Goal: Complete application form: Complete application form

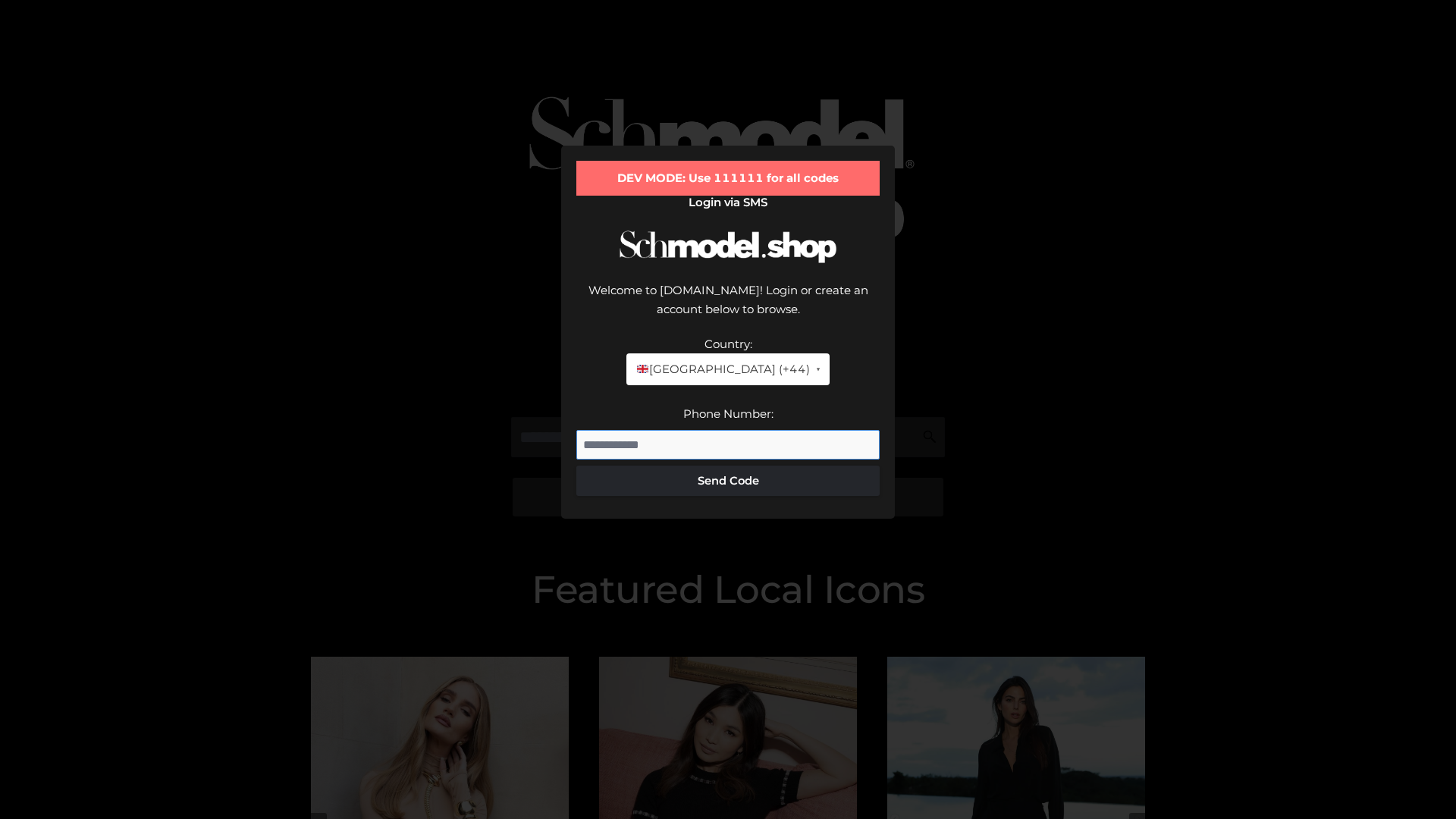
click at [728, 430] on input "Phone Number:" at bounding box center [728, 445] width 303 height 31
type input "**********"
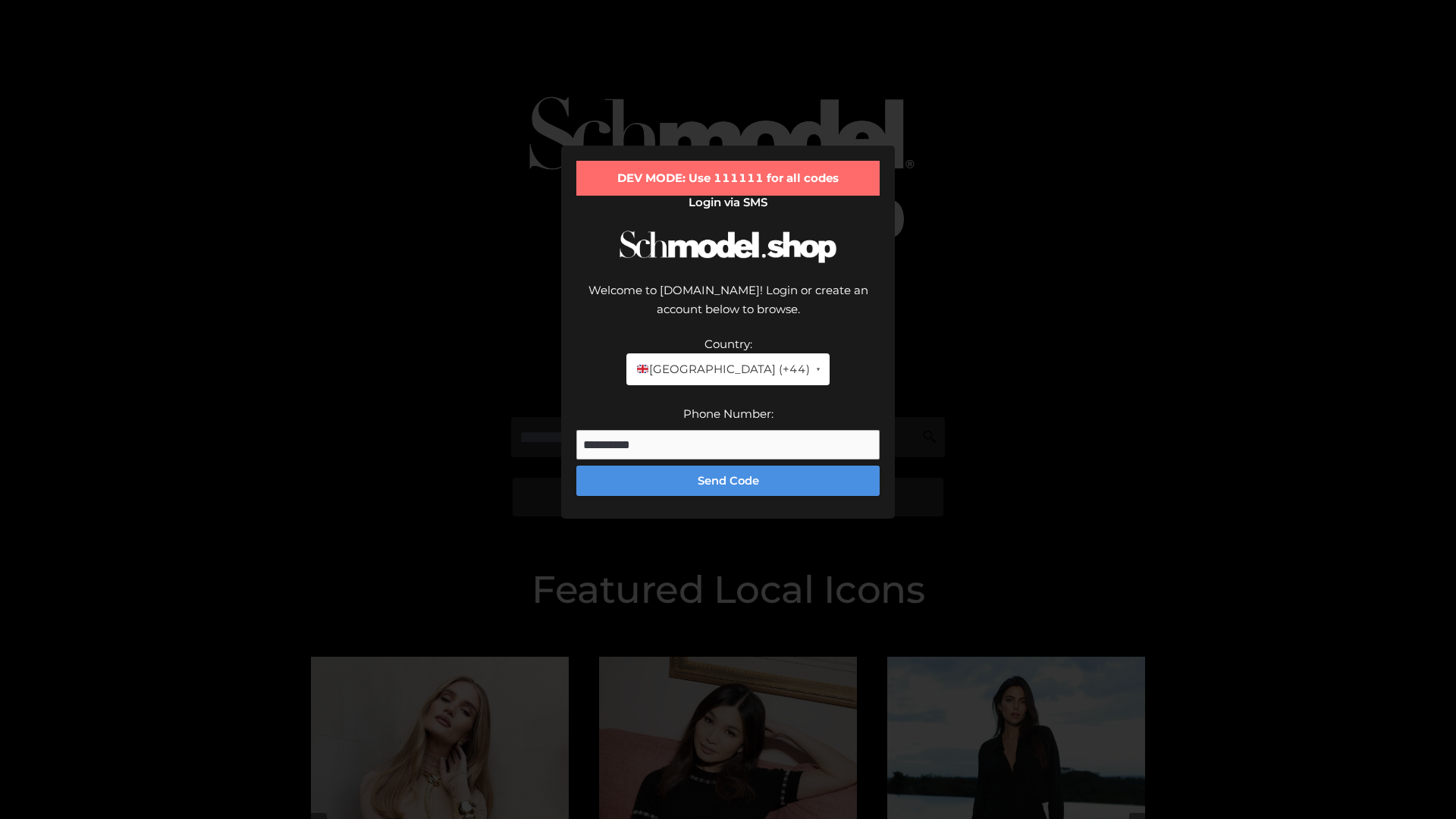
click at [728, 466] on button "Send Code" at bounding box center [728, 481] width 303 height 31
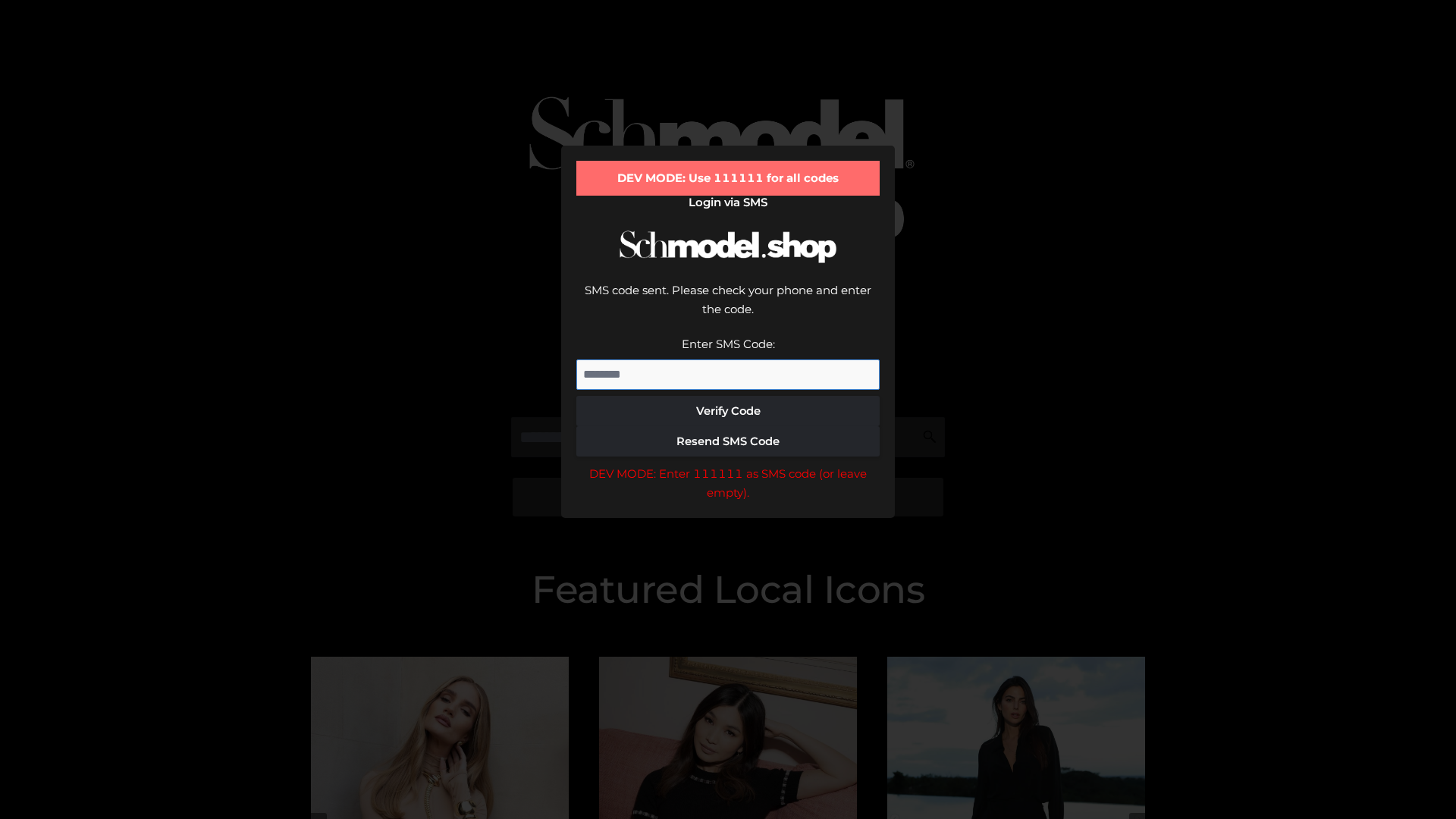
click at [728, 359] on input "Enter SMS Code:" at bounding box center [728, 374] width 303 height 31
type input "******"
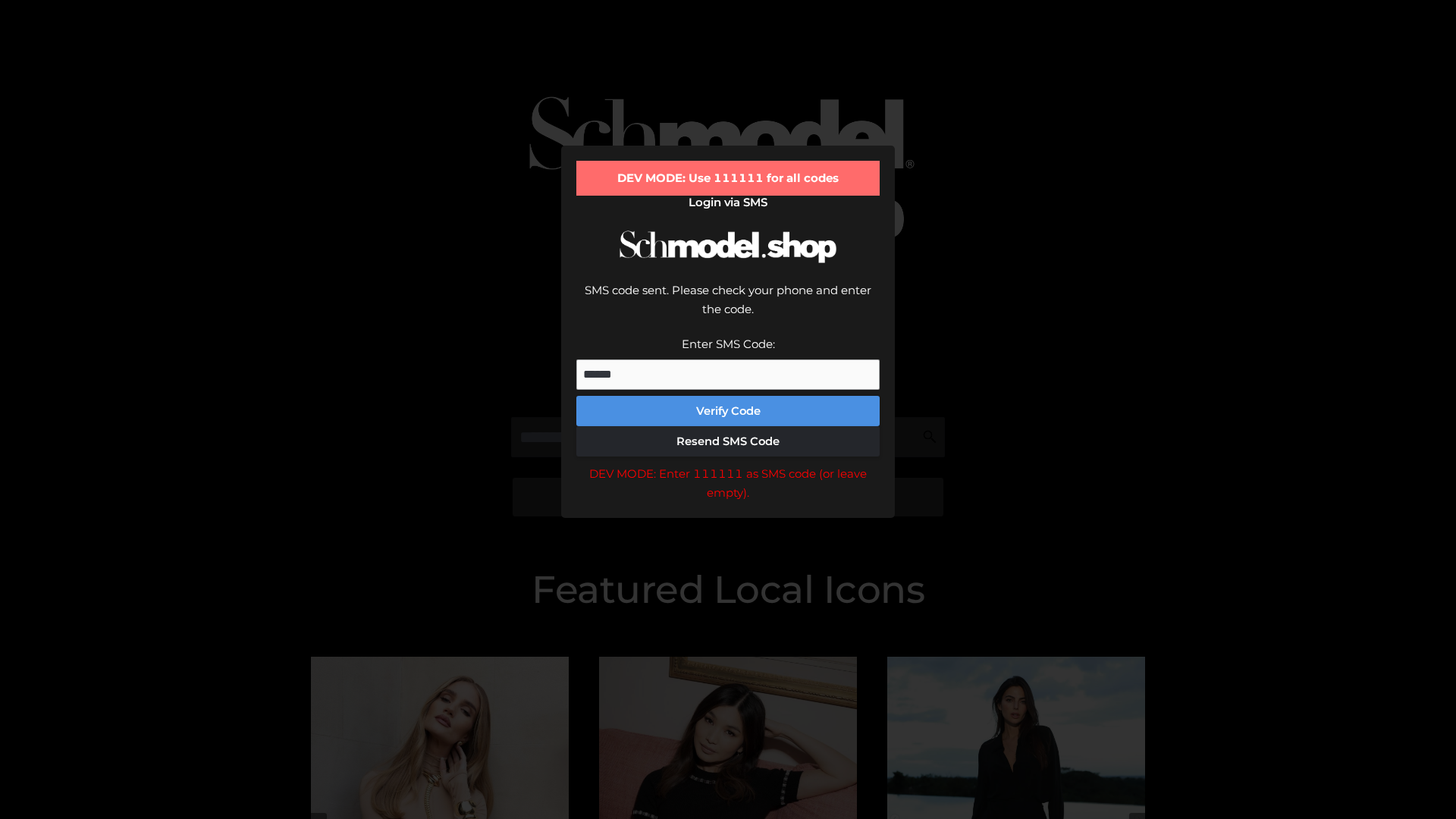
click at [728, 395] on button "Verify Code" at bounding box center [728, 410] width 303 height 31
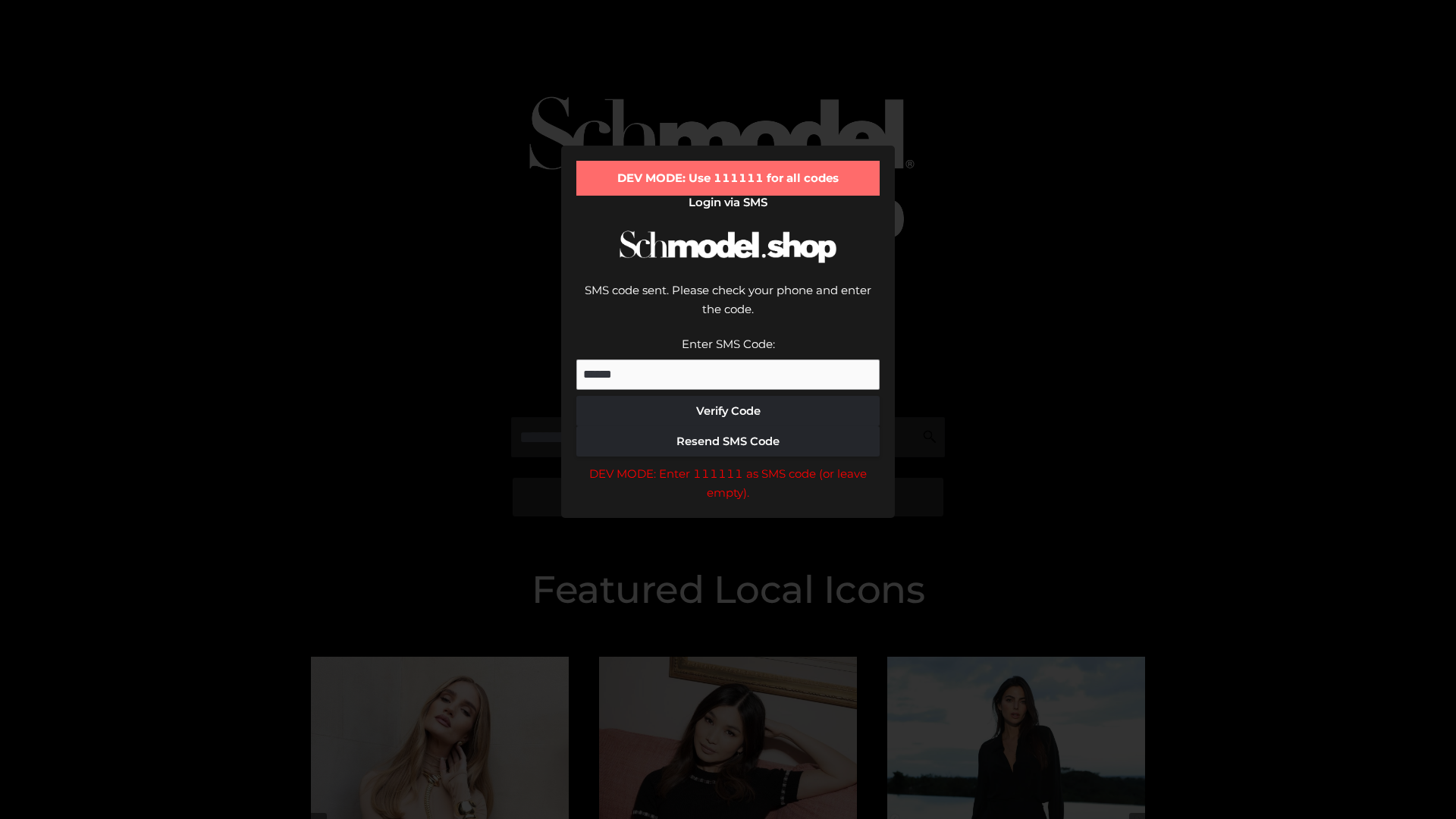
click at [728, 464] on div "DEV MODE: Enter 111111 as SMS code (or leave empty)." at bounding box center [728, 483] width 303 height 39
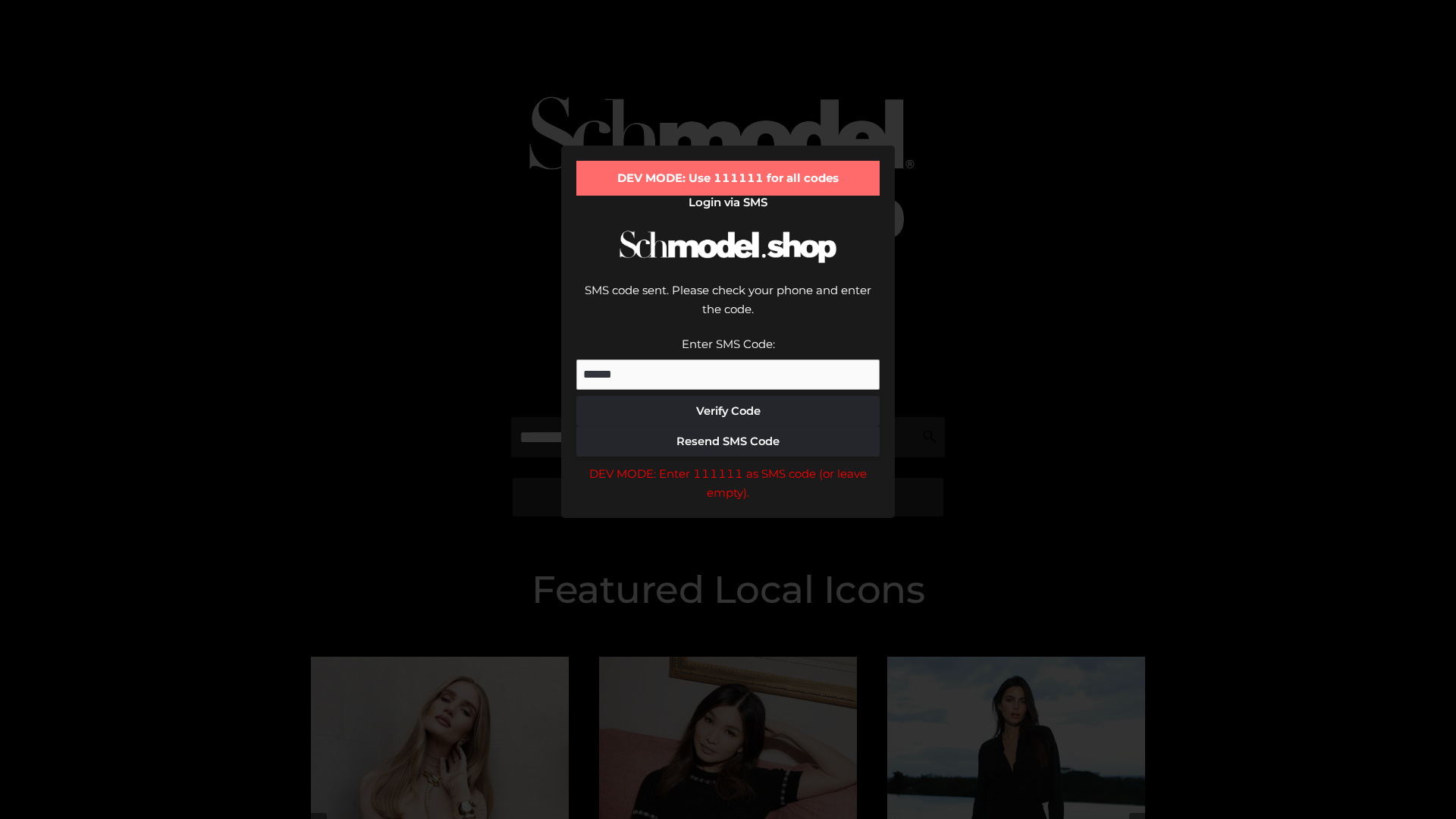
click at [728, 464] on div "DEV MODE: Enter 111111 as SMS code (or leave empty)." at bounding box center [728, 483] width 303 height 39
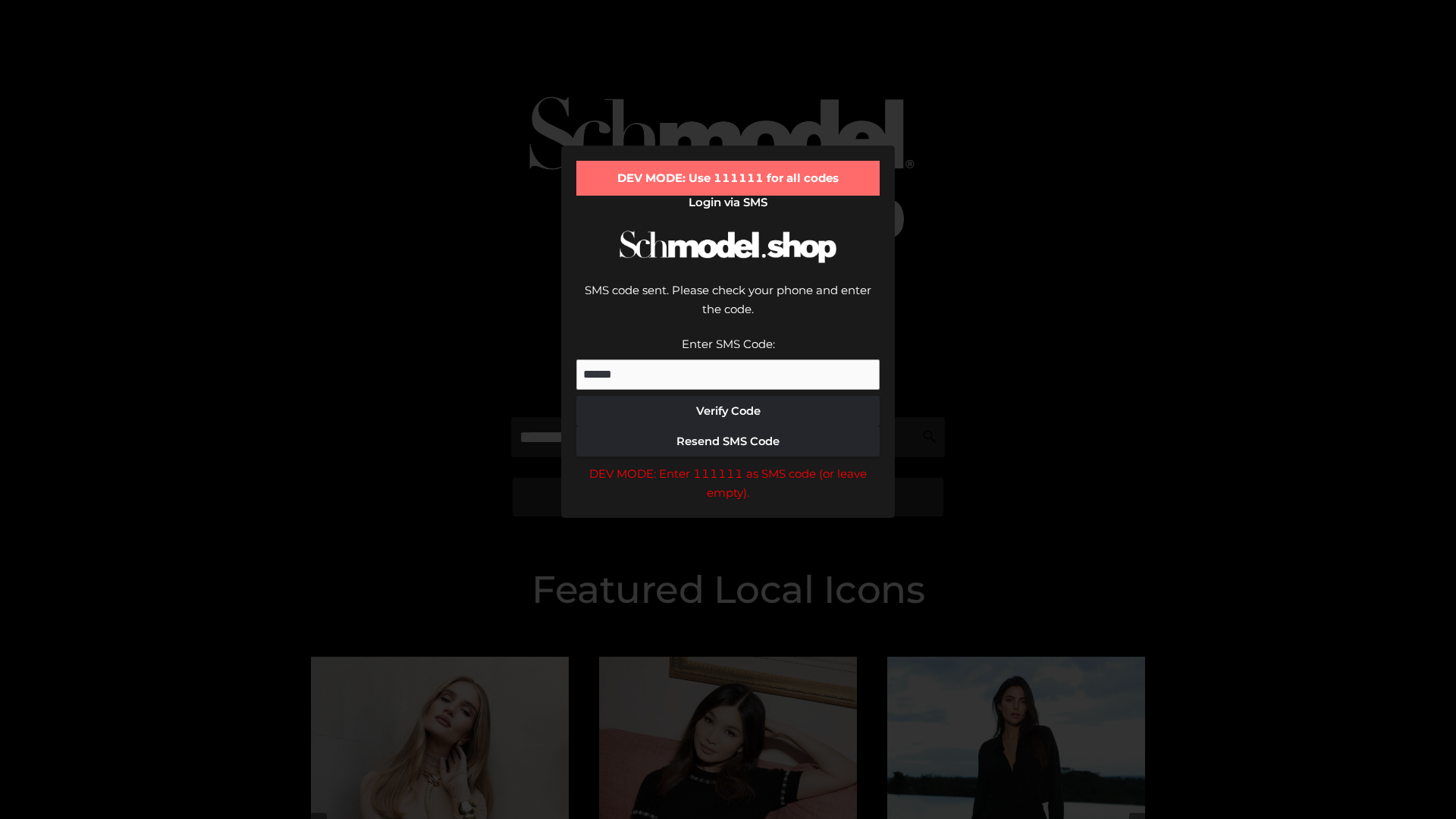
click at [728, 464] on div "DEV MODE: Enter 111111 as SMS code (or leave empty)." at bounding box center [728, 483] width 303 height 39
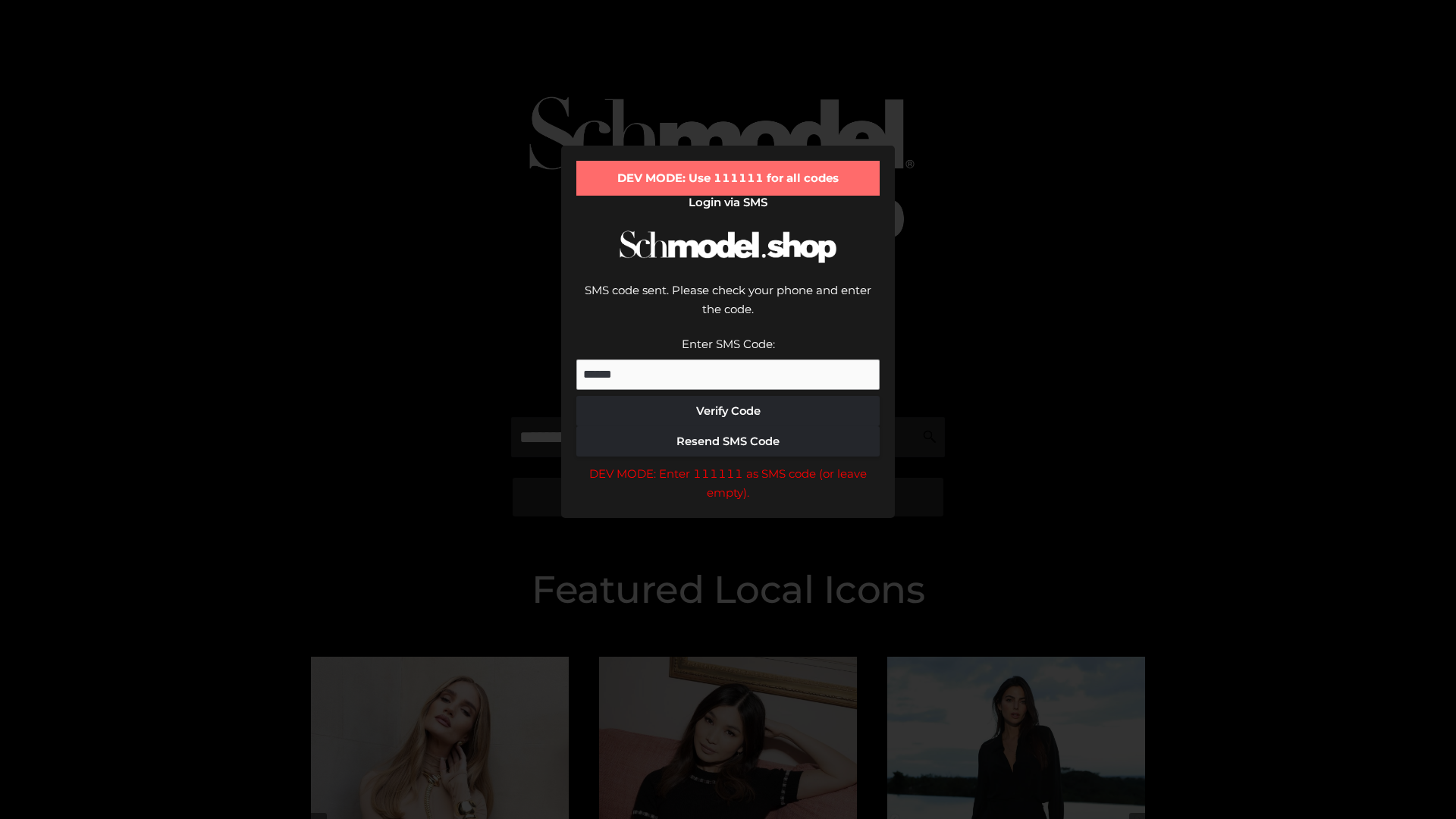
click at [728, 464] on div "DEV MODE: Enter 111111 as SMS code (or leave empty)." at bounding box center [728, 483] width 303 height 39
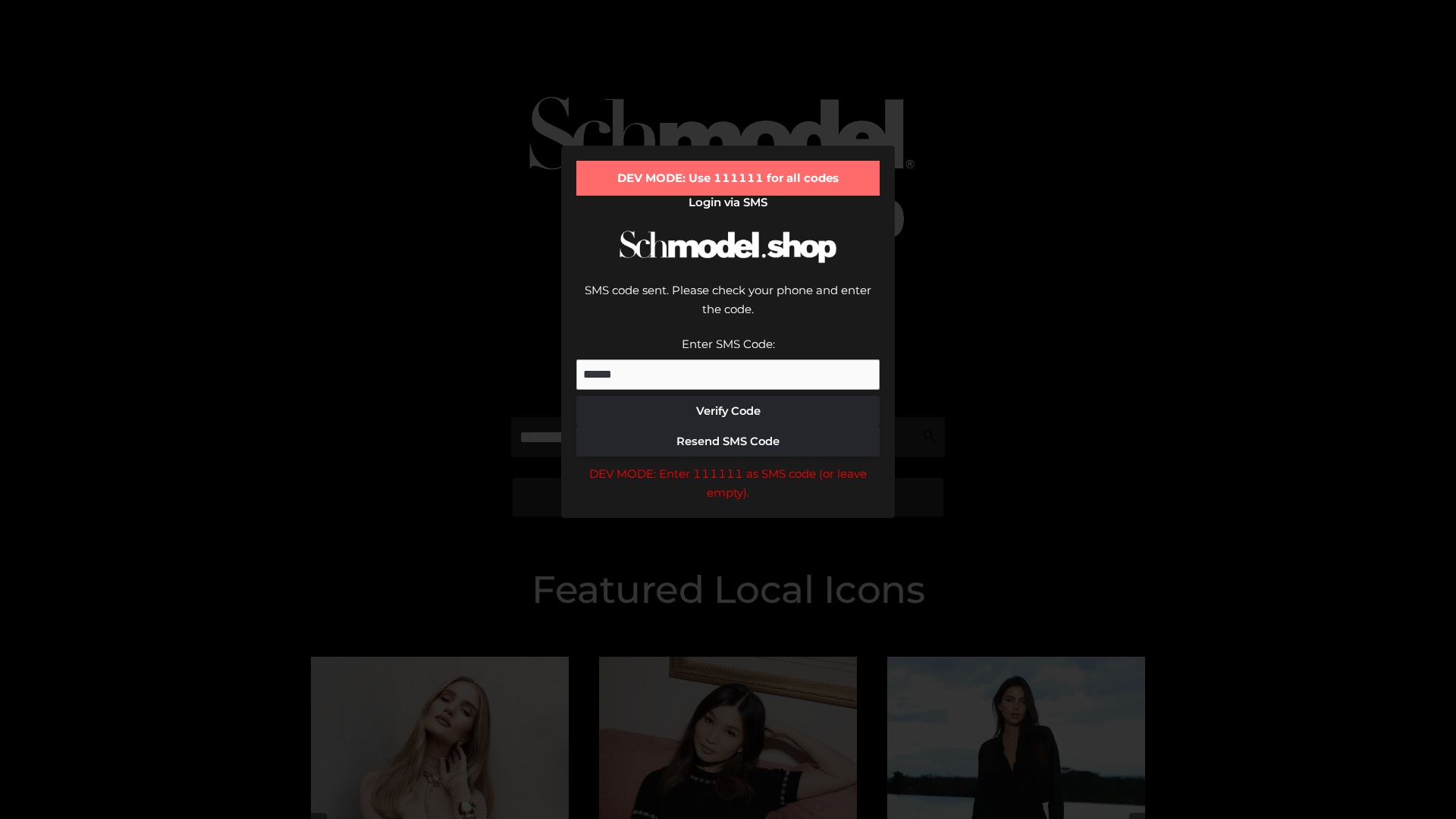
click at [728, 464] on div "DEV MODE: Enter 111111 as SMS code (or leave empty)." at bounding box center [728, 483] width 303 height 39
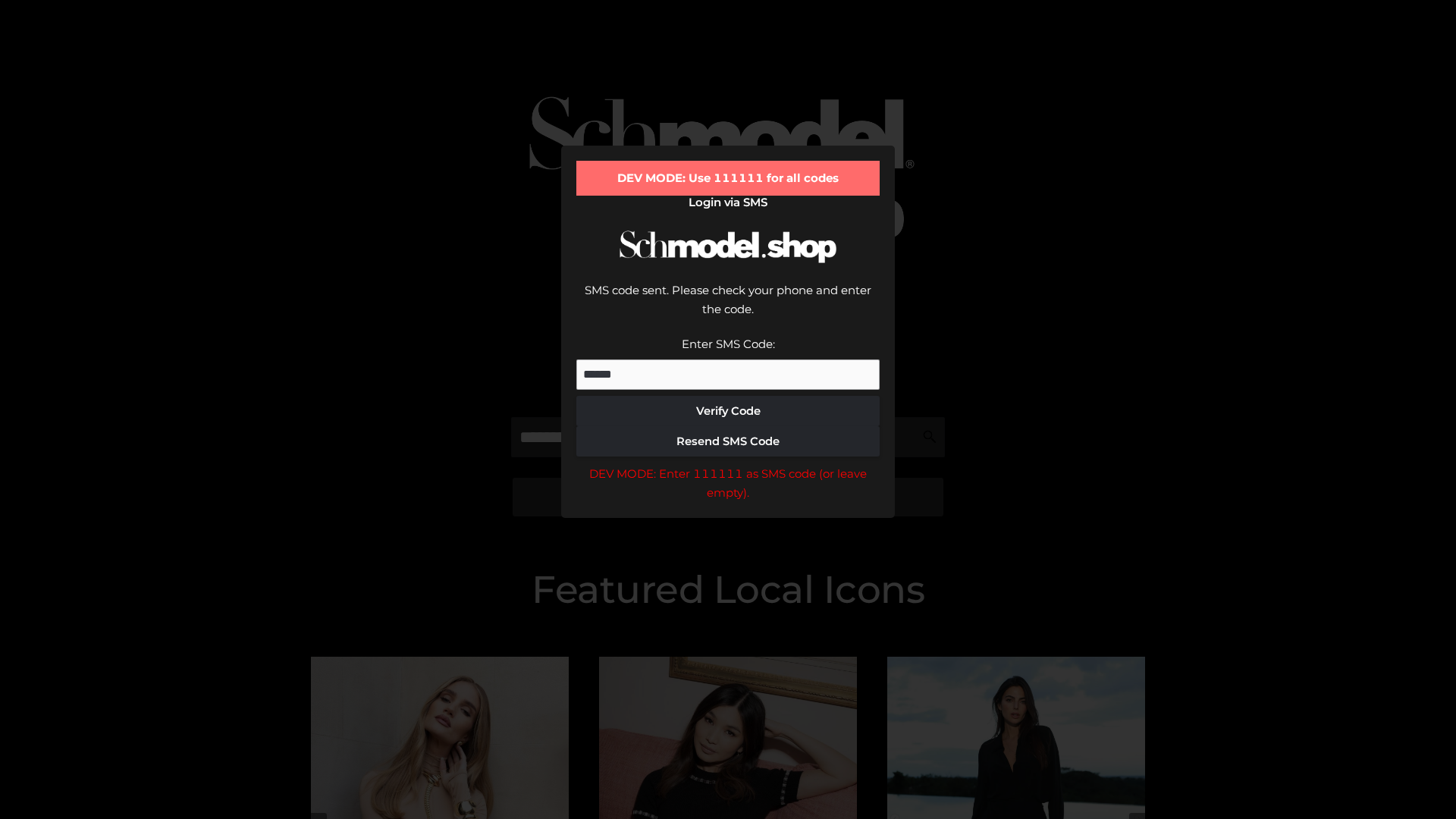
click at [728, 464] on div "DEV MODE: Enter 111111 as SMS code (or leave empty)." at bounding box center [728, 483] width 303 height 39
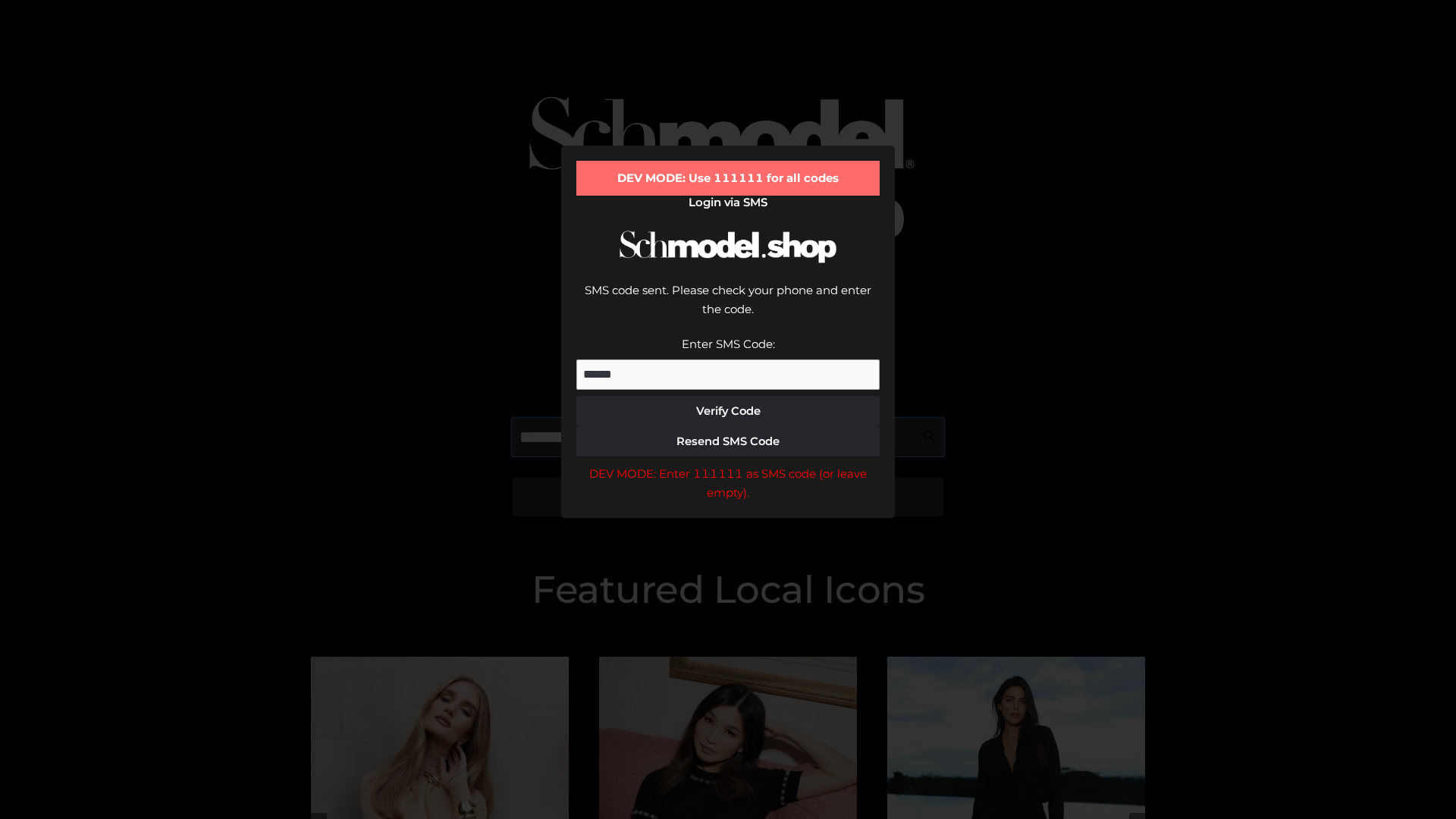
scroll to position [0, 78]
click at [728, 464] on div "DEV MODE: Enter 111111 as SMS code (or leave empty)." at bounding box center [728, 483] width 303 height 39
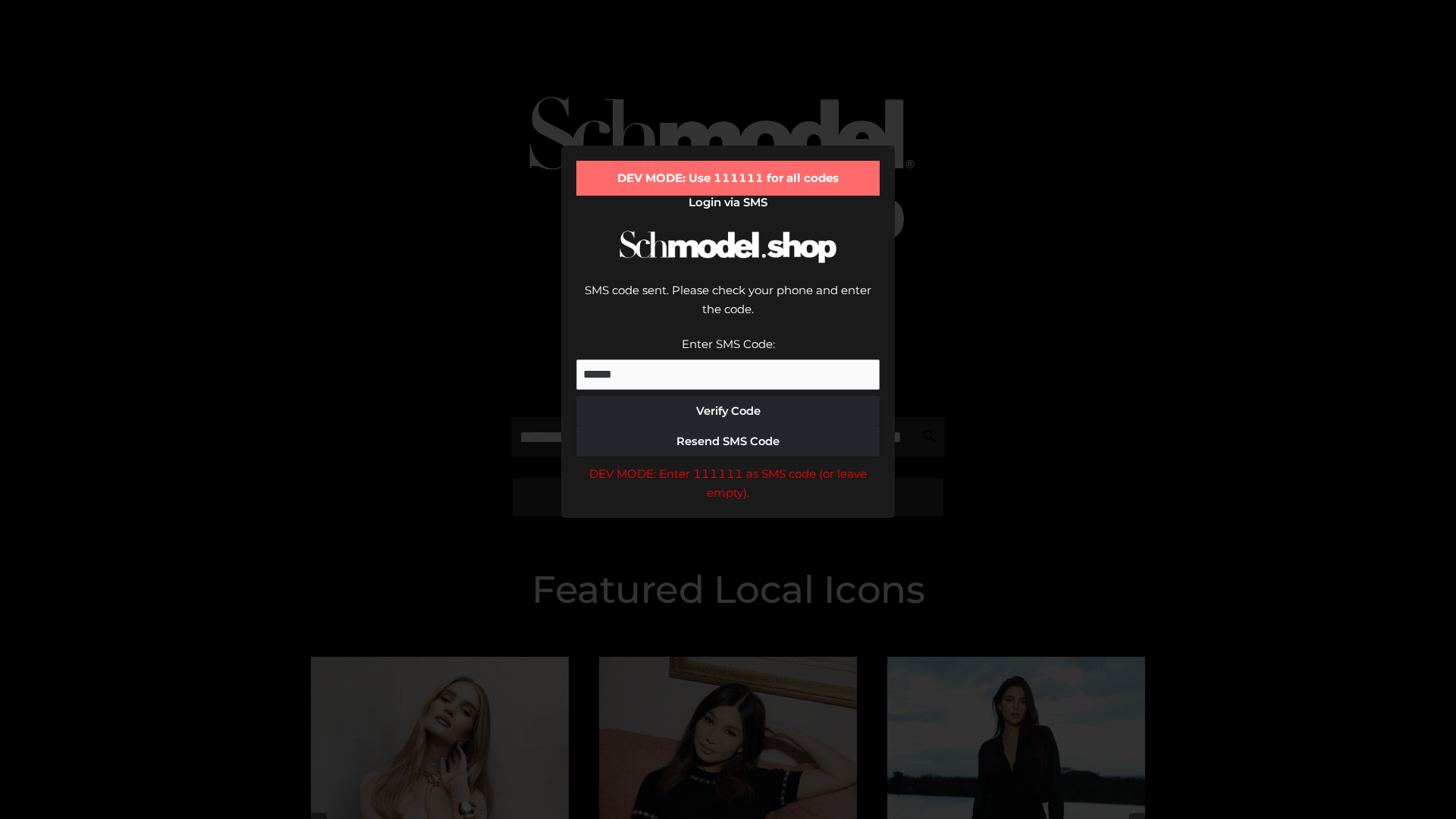
click at [728, 464] on div "DEV MODE: Enter 111111 as SMS code (or leave empty)." at bounding box center [728, 483] width 303 height 39
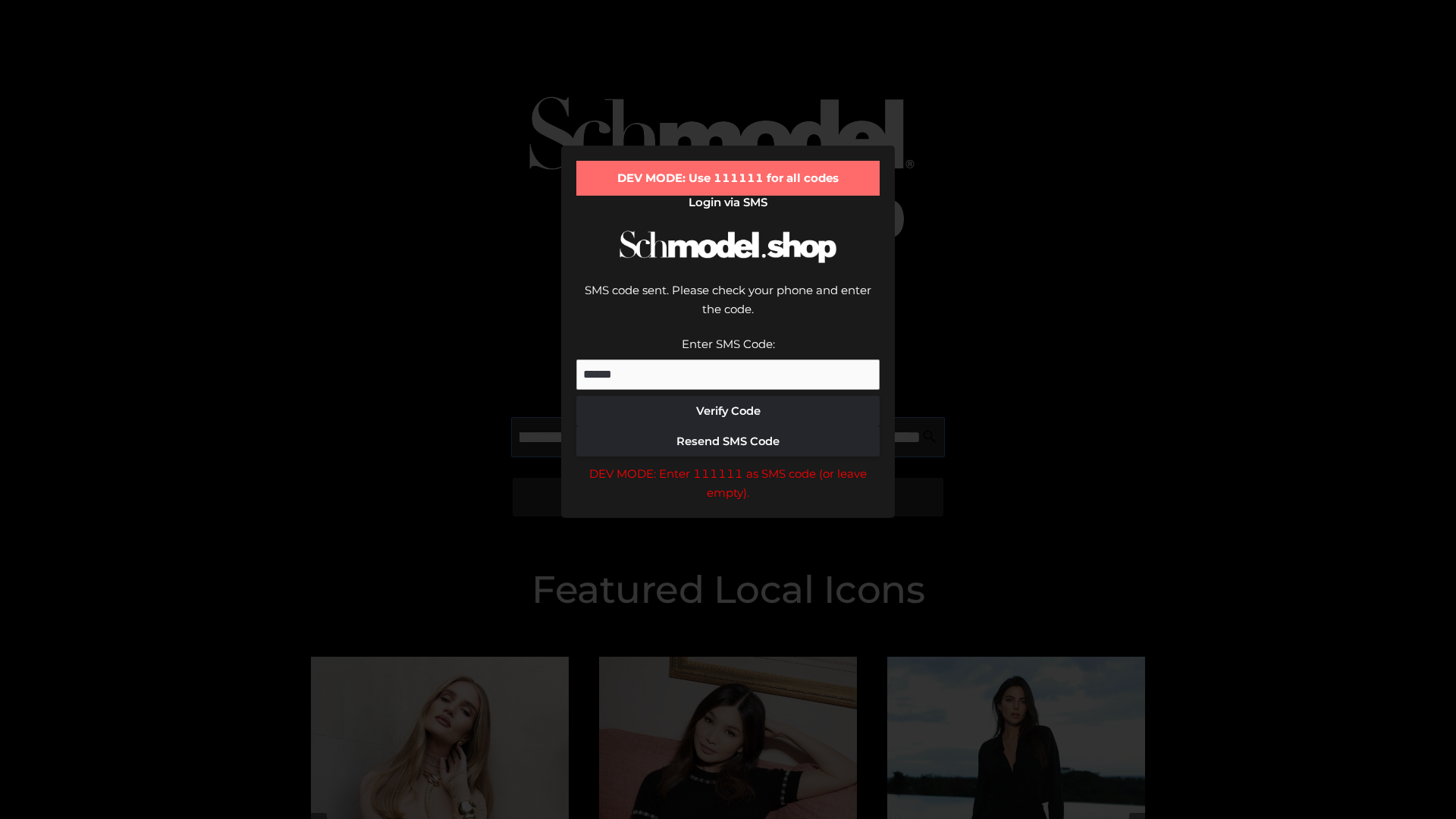
scroll to position [0, 165]
click at [728, 464] on div "DEV MODE: Enter 111111 as SMS code (or leave empty)." at bounding box center [728, 483] width 303 height 39
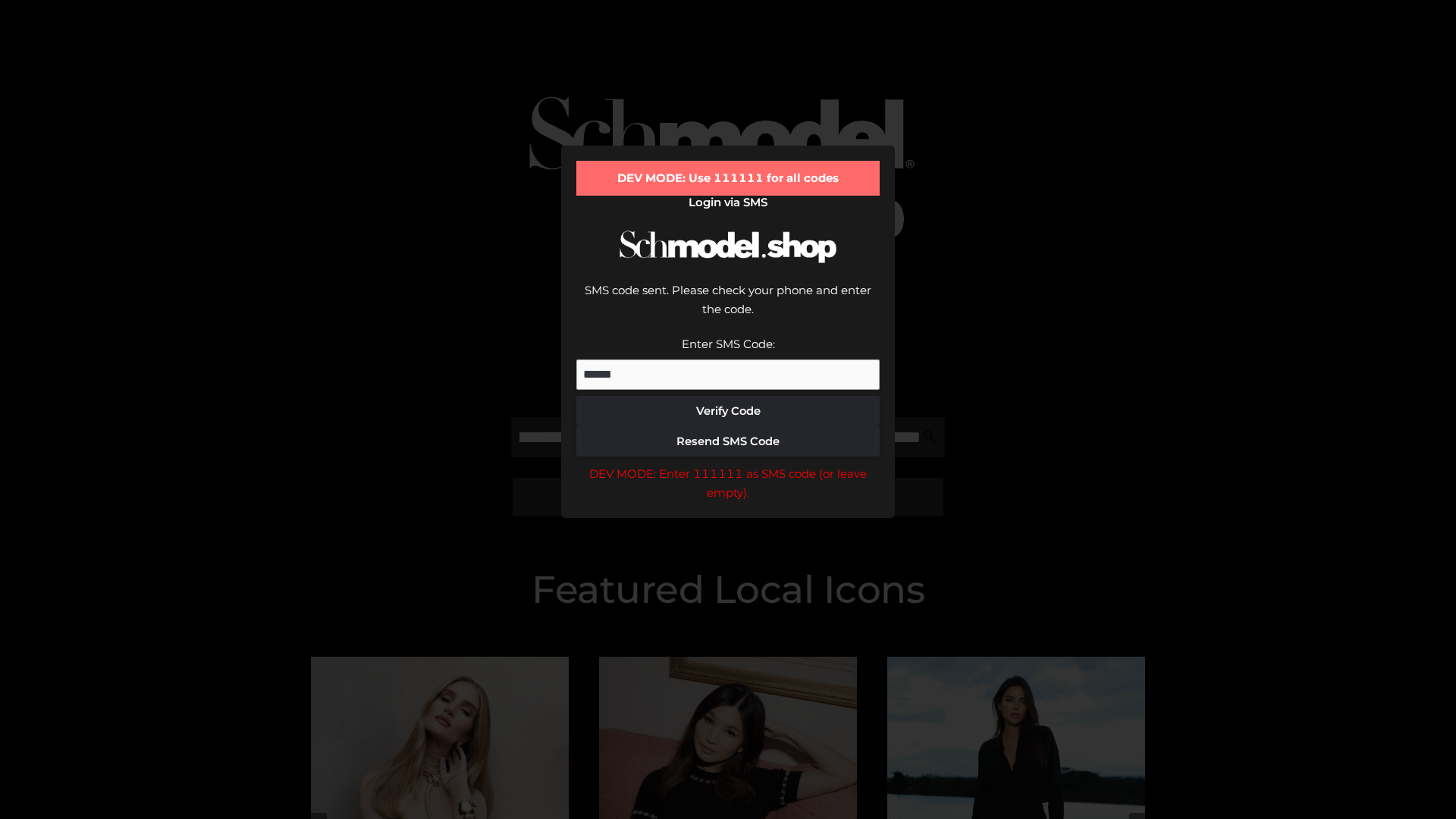
click at [728, 464] on div "DEV MODE: Enter 111111 as SMS code (or leave empty)." at bounding box center [728, 483] width 303 height 39
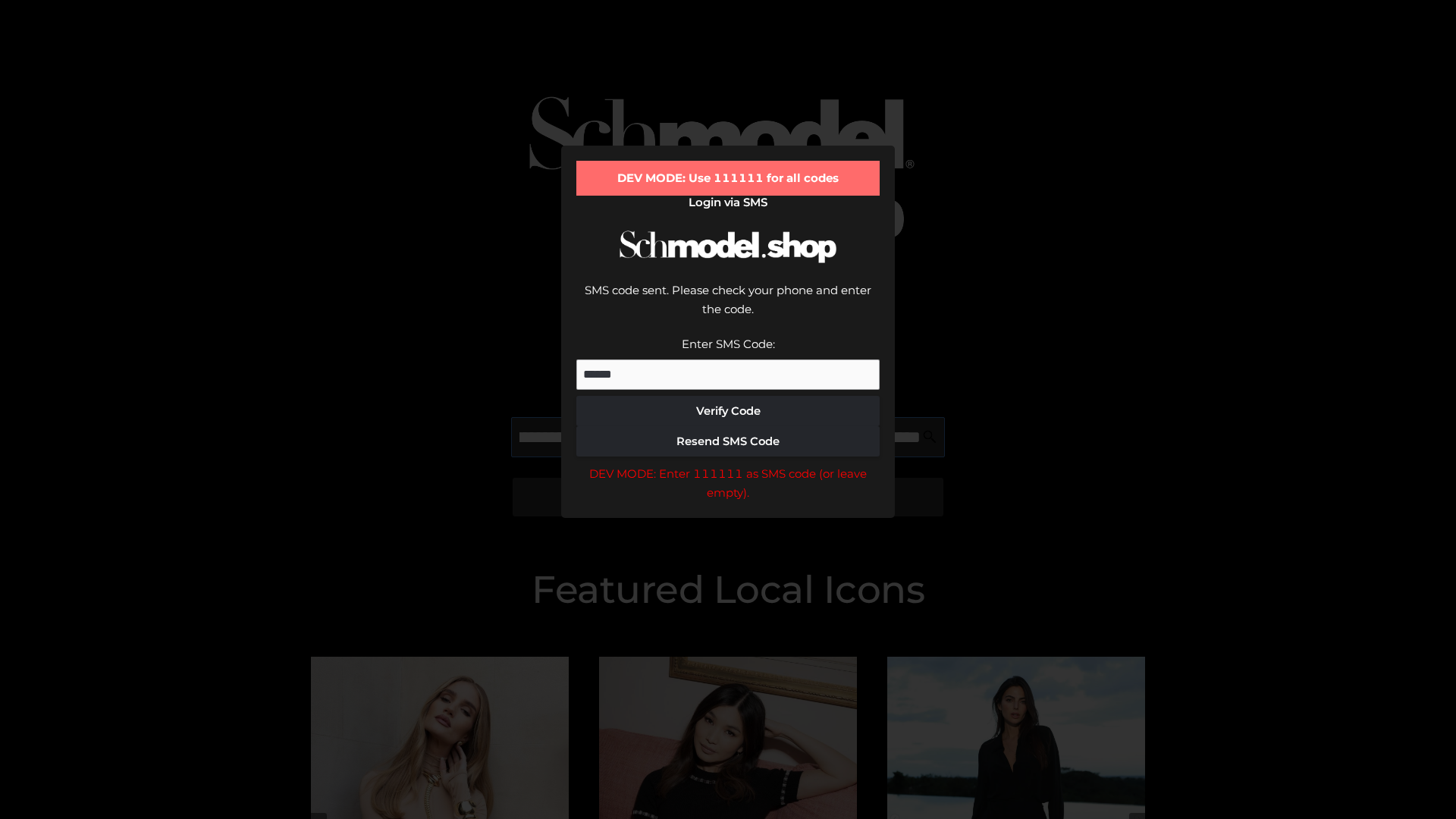
scroll to position [0, 257]
click at [728, 464] on div "DEV MODE: Enter 111111 as SMS code (or leave empty)." at bounding box center [728, 483] width 303 height 39
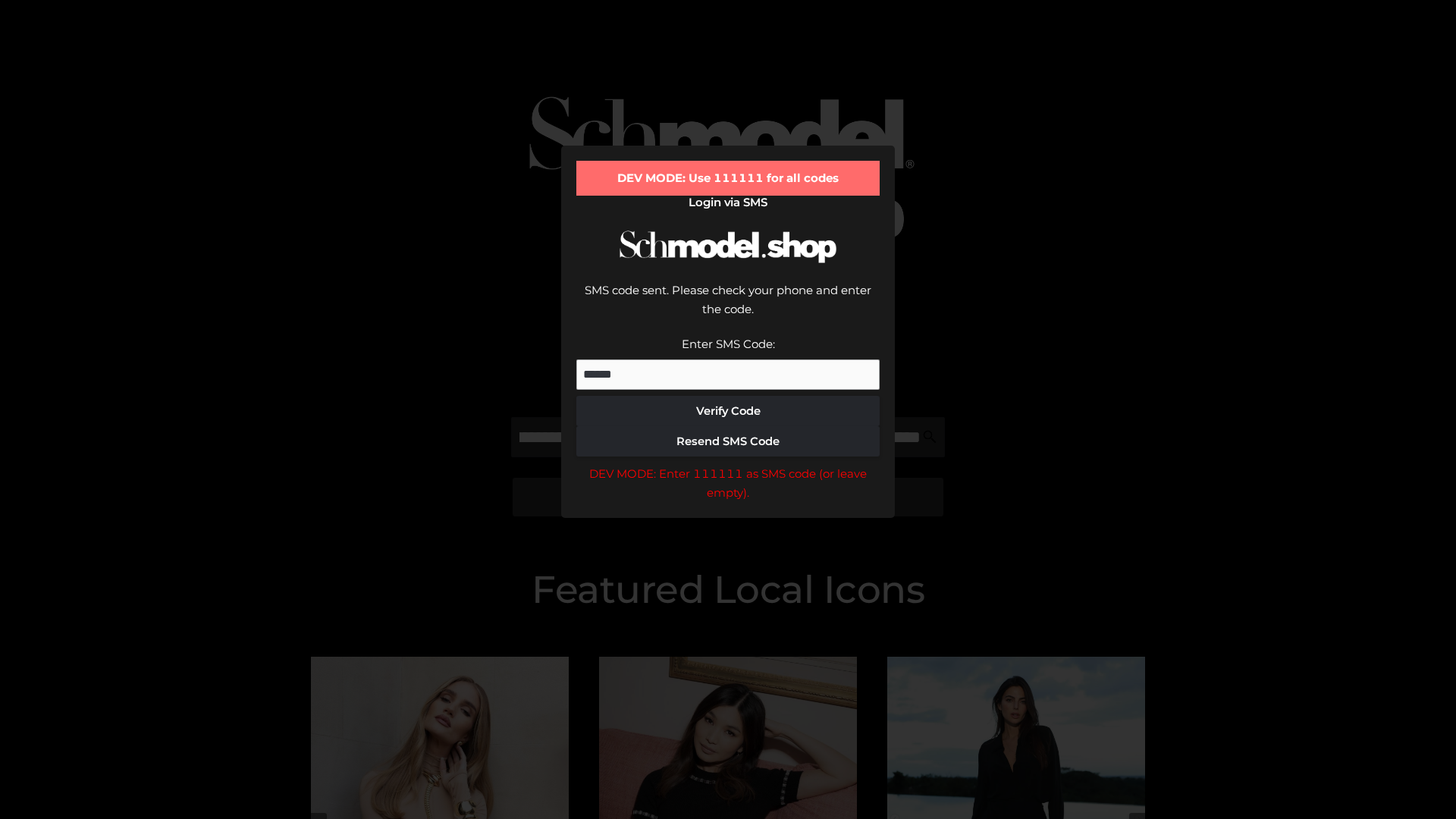
click at [728, 464] on div "DEV MODE: Enter 111111 as SMS code (or leave empty)." at bounding box center [728, 483] width 303 height 39
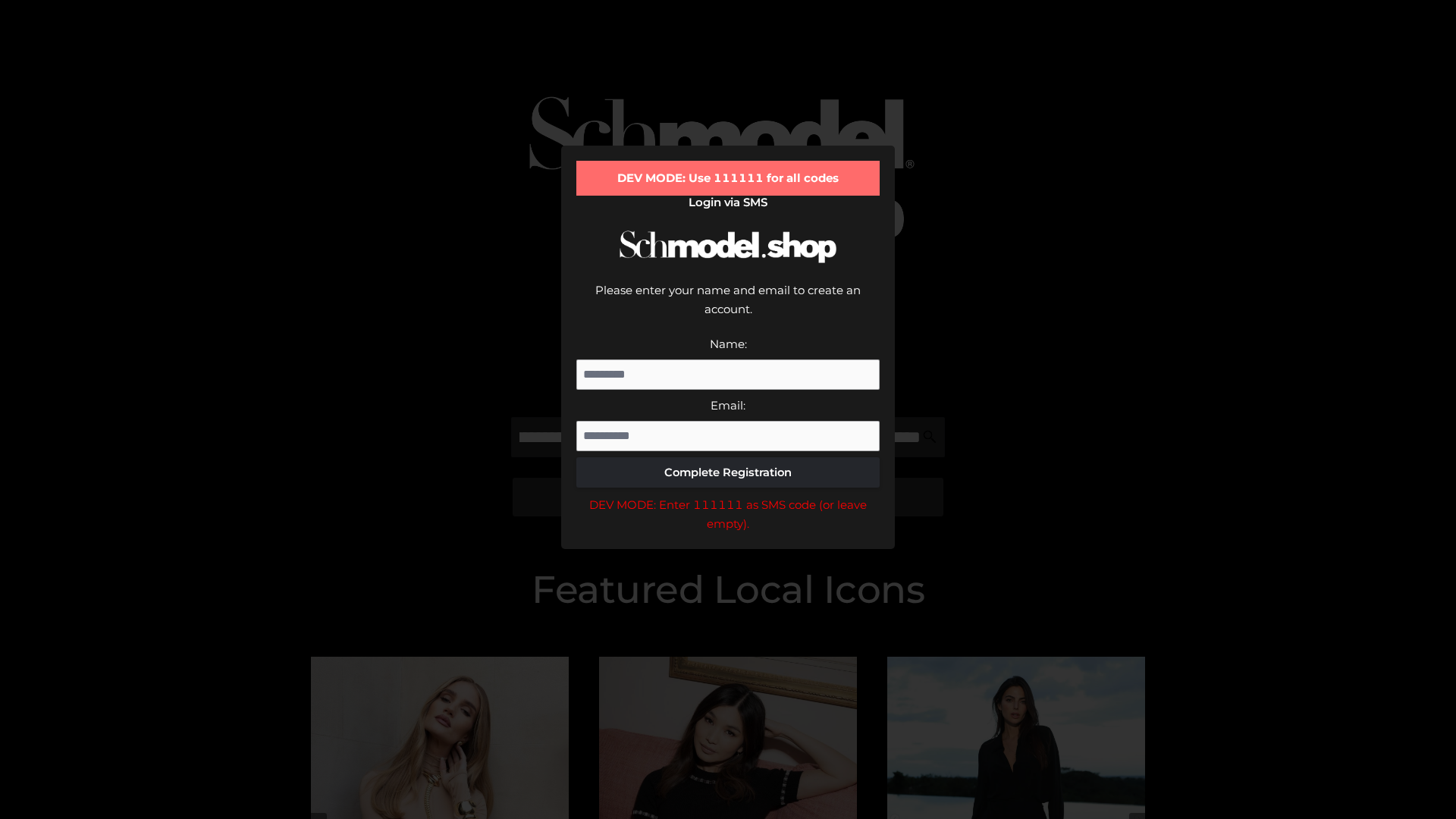
click at [728, 495] on div "DEV MODE: Enter 111111 as SMS code (or leave empty)." at bounding box center [728, 514] width 303 height 39
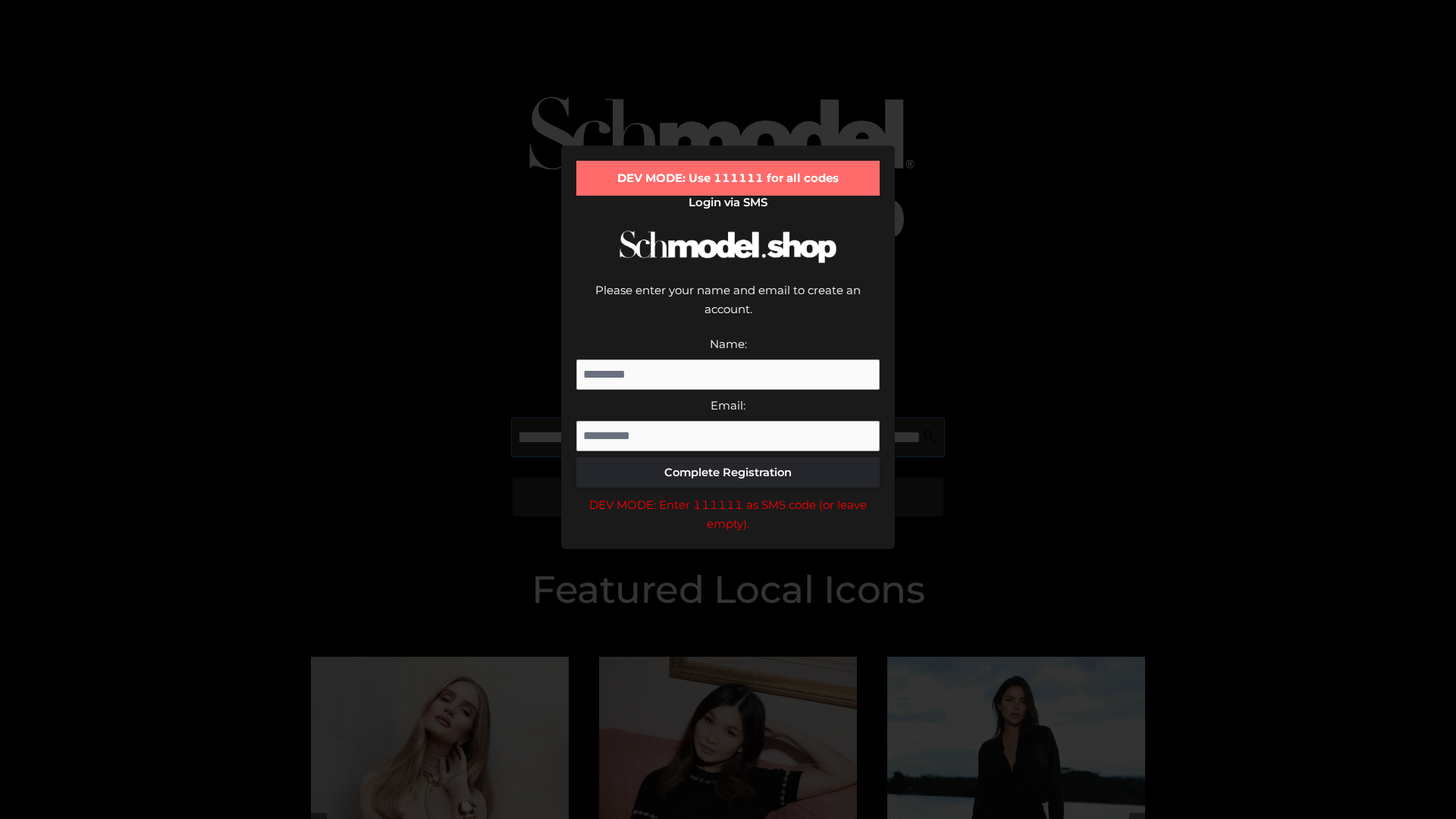
scroll to position [0, 368]
click at [728, 495] on div "DEV MODE: Enter 111111 as SMS code (or leave empty)." at bounding box center [728, 514] width 303 height 39
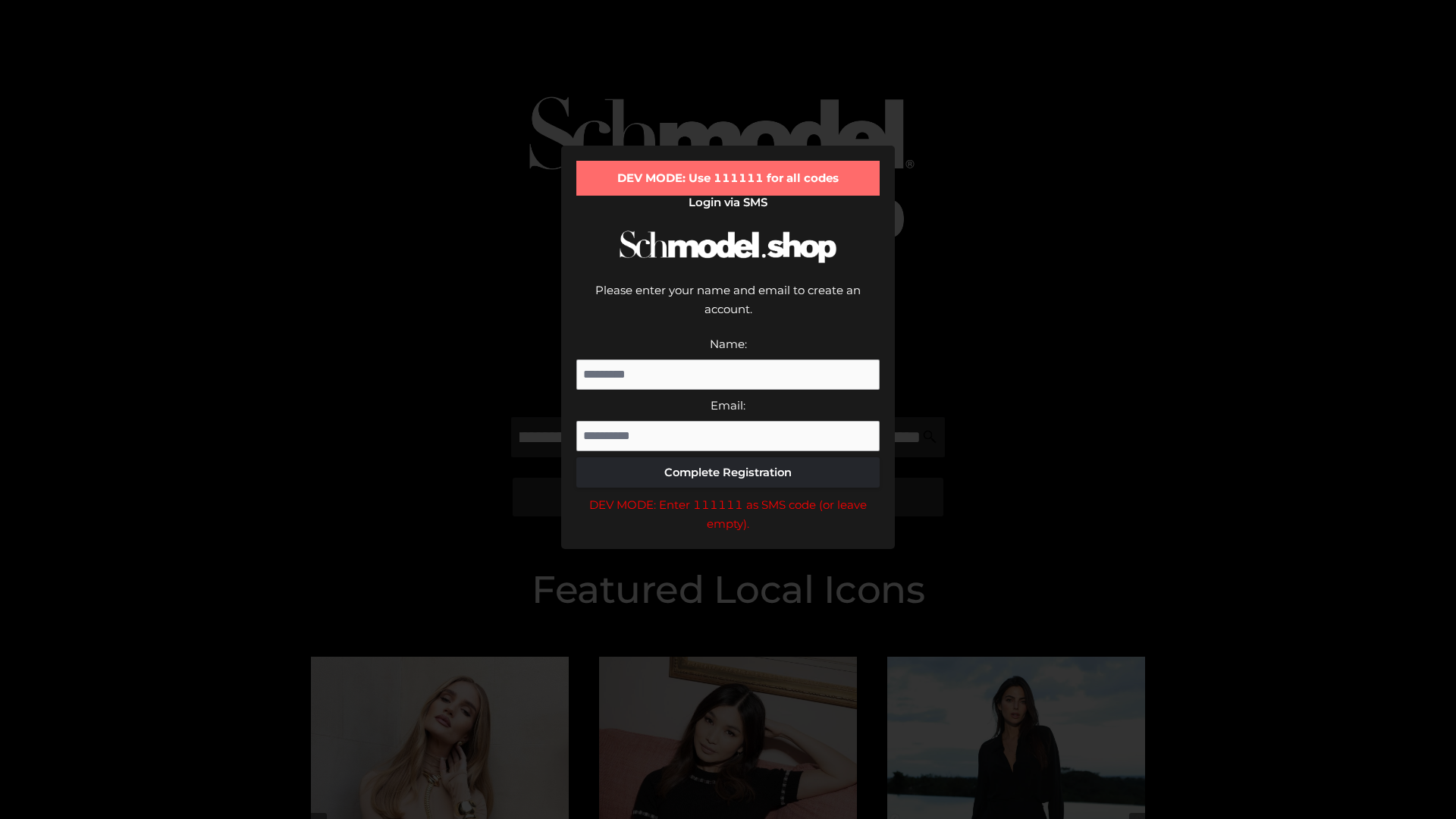
click at [728, 495] on div "DEV MODE: Enter 111111 as SMS code (or leave empty)." at bounding box center [728, 514] width 303 height 39
type input "**********"
